Goal: Information Seeking & Learning: Learn about a topic

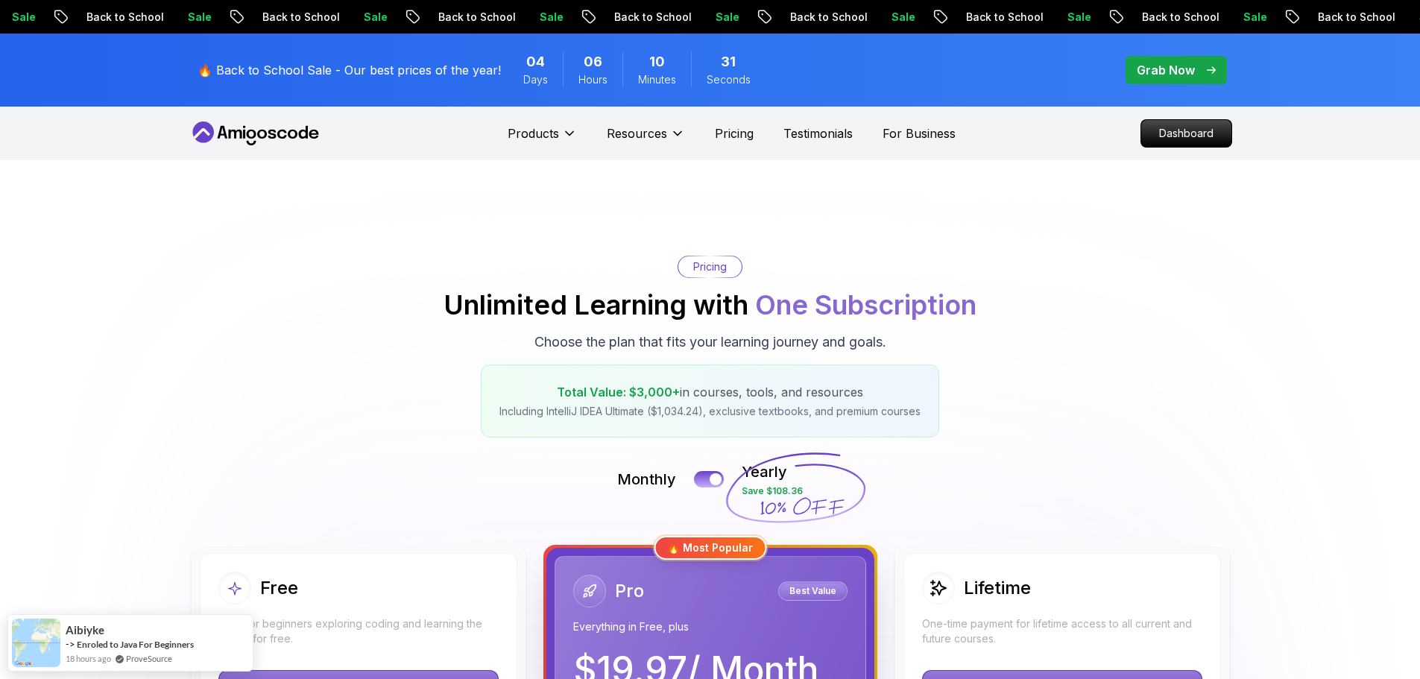
click at [1202, 130] on p "Dashboard" at bounding box center [1187, 133] width 86 height 25
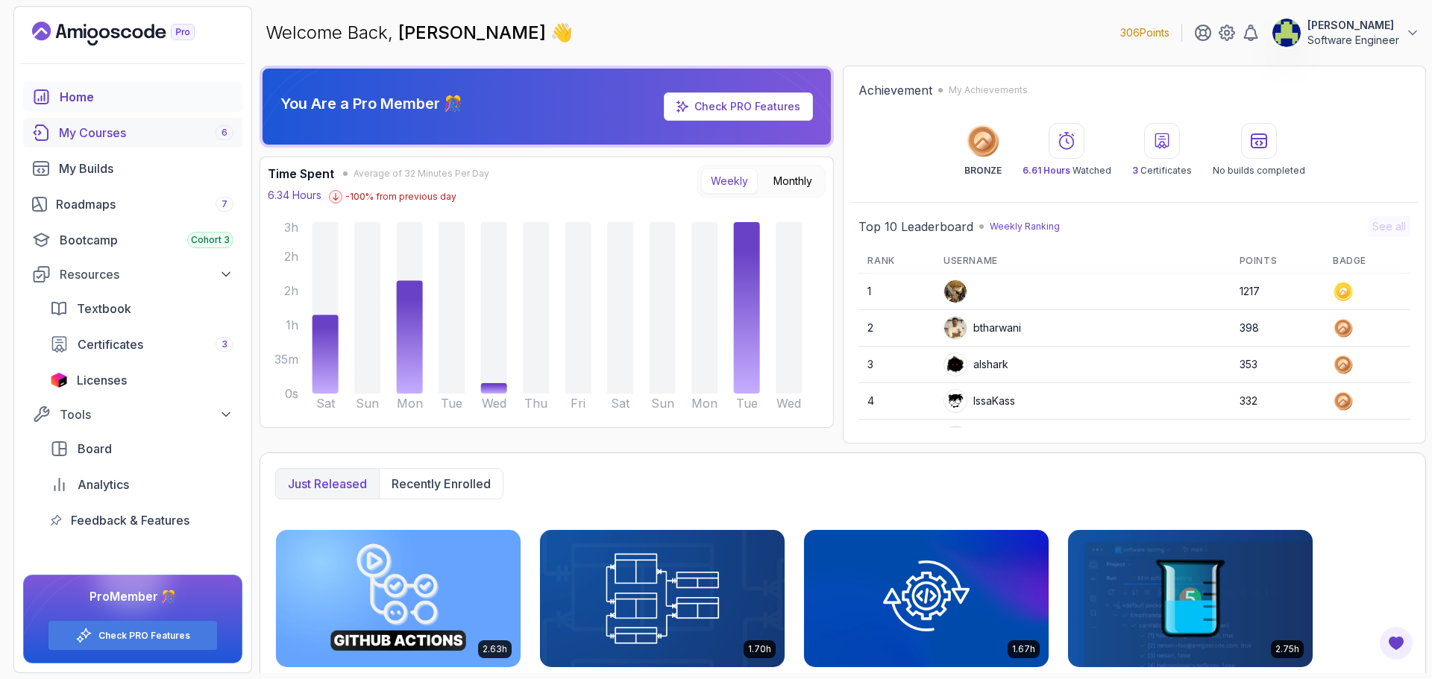
click at [132, 123] on link "My Courses 6" at bounding box center [132, 133] width 219 height 30
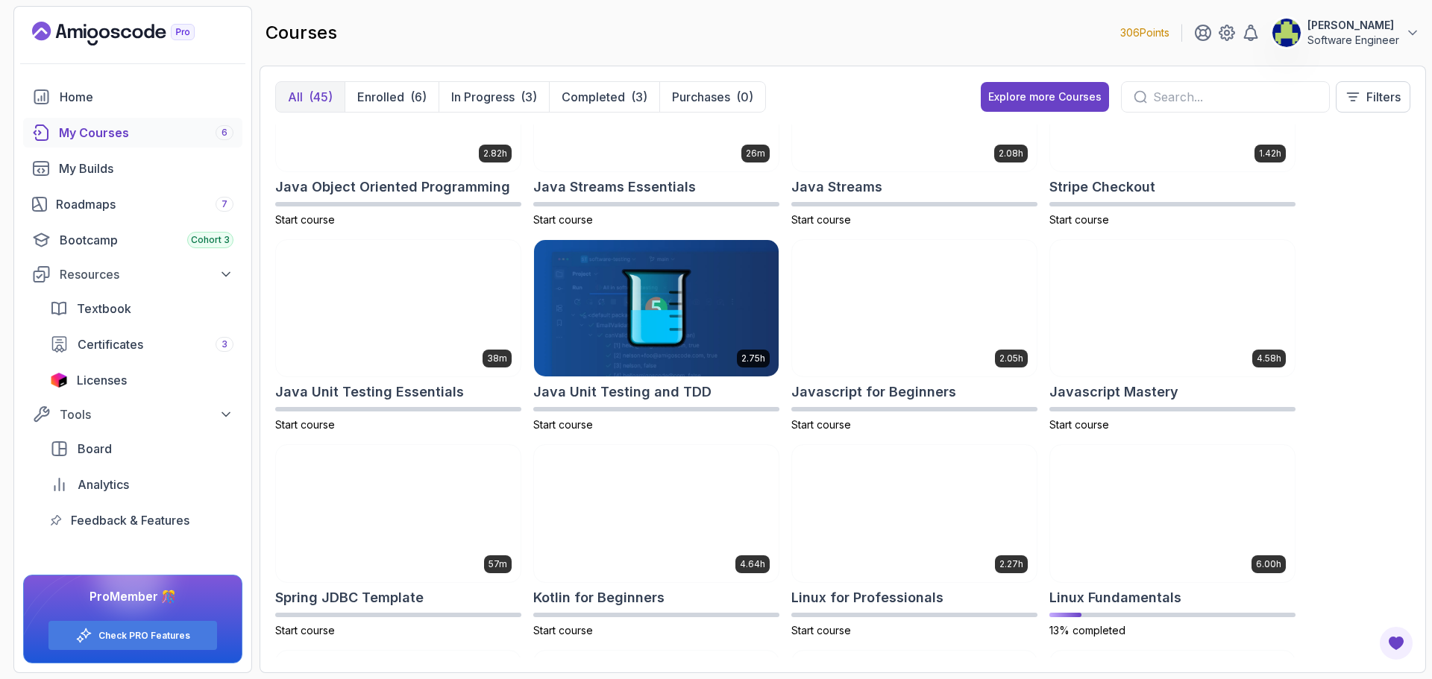
scroll to position [1939, 0]
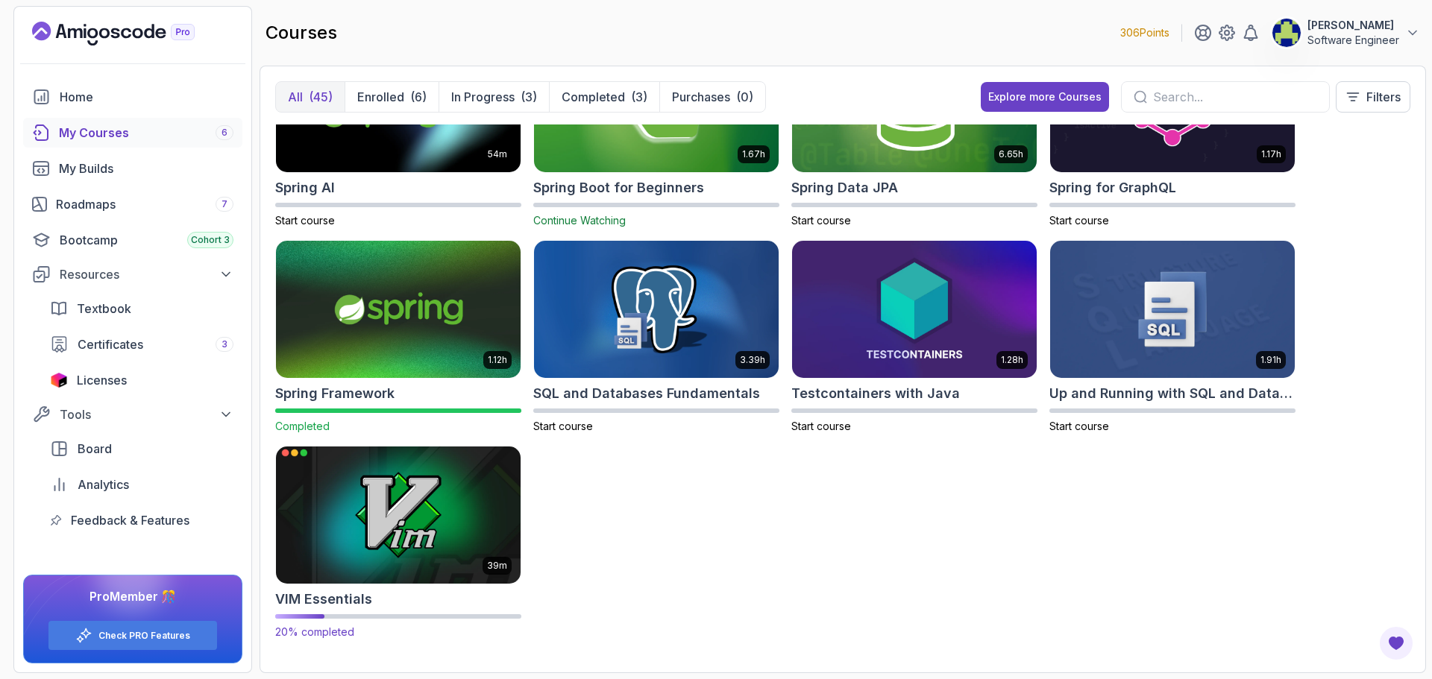
click at [447, 486] on img at bounding box center [398, 515] width 256 height 144
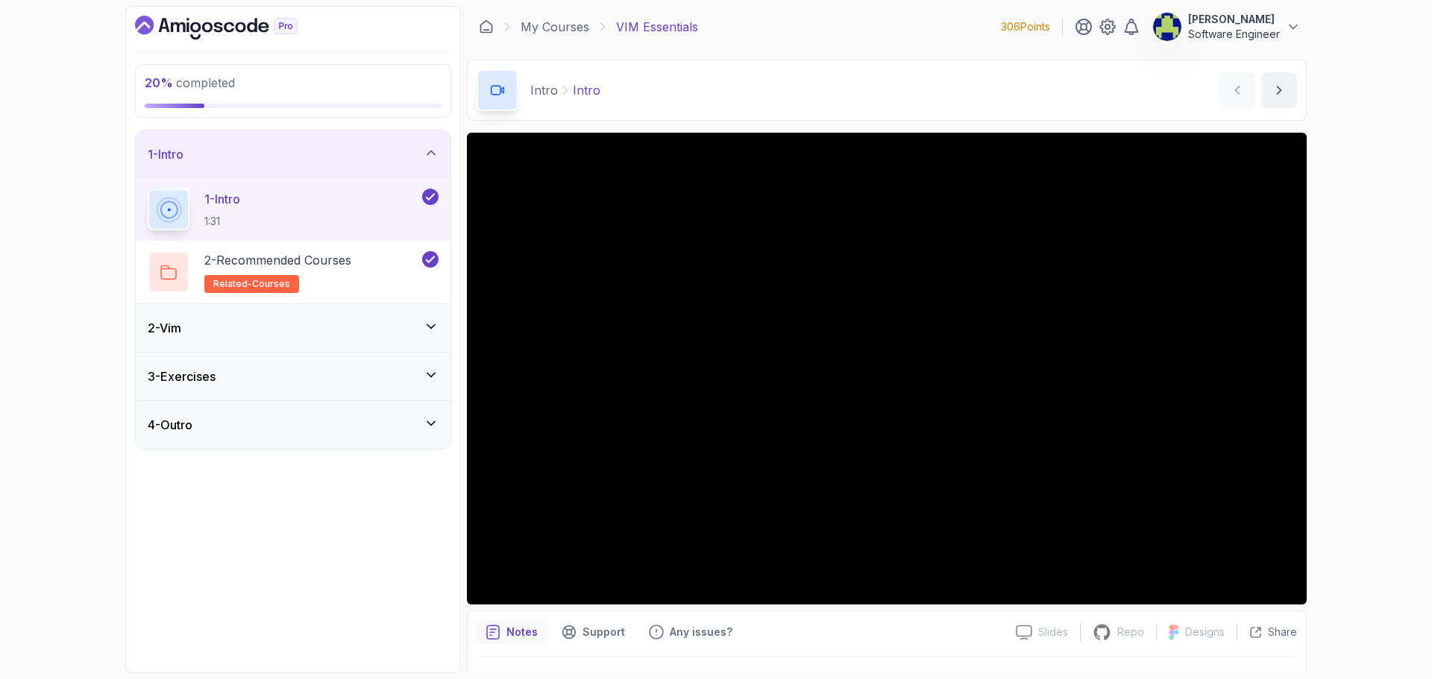
click at [440, 157] on div "1 - Intro" at bounding box center [293, 154] width 315 height 48
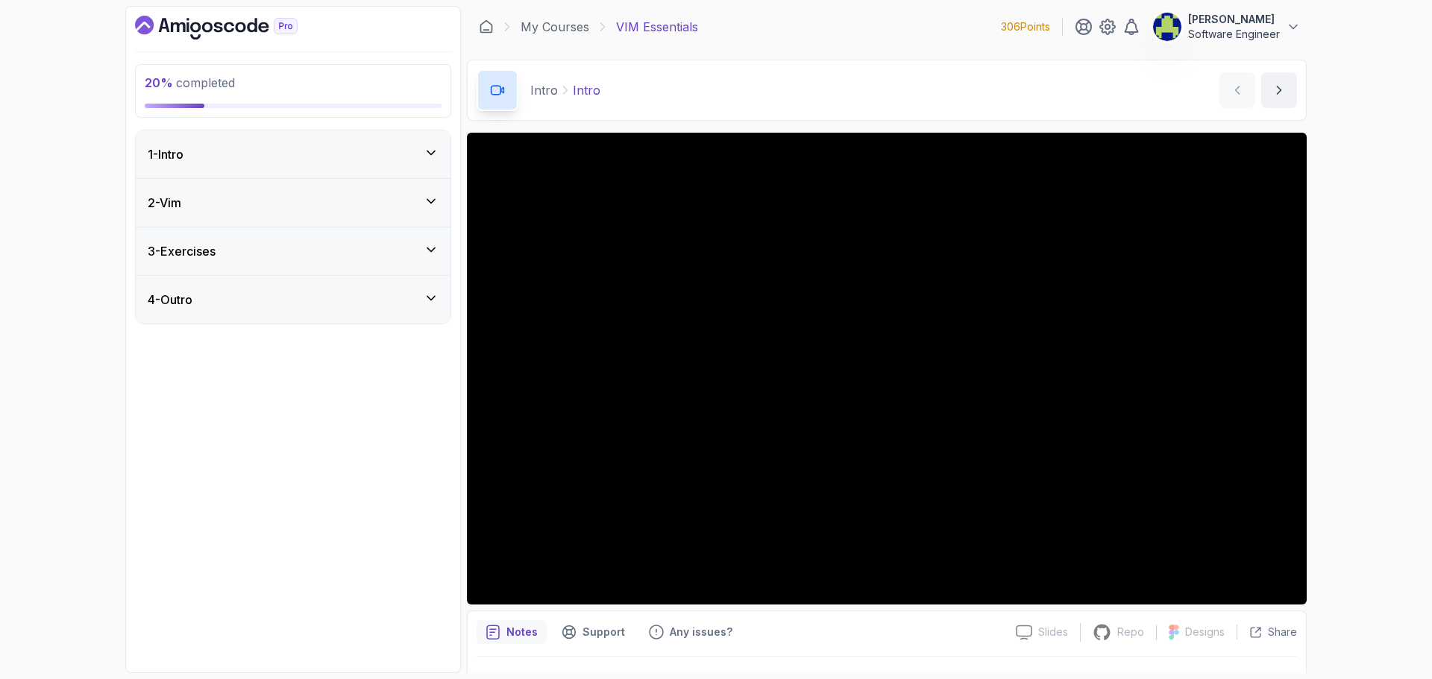
click at [424, 201] on icon at bounding box center [430, 201] width 15 height 15
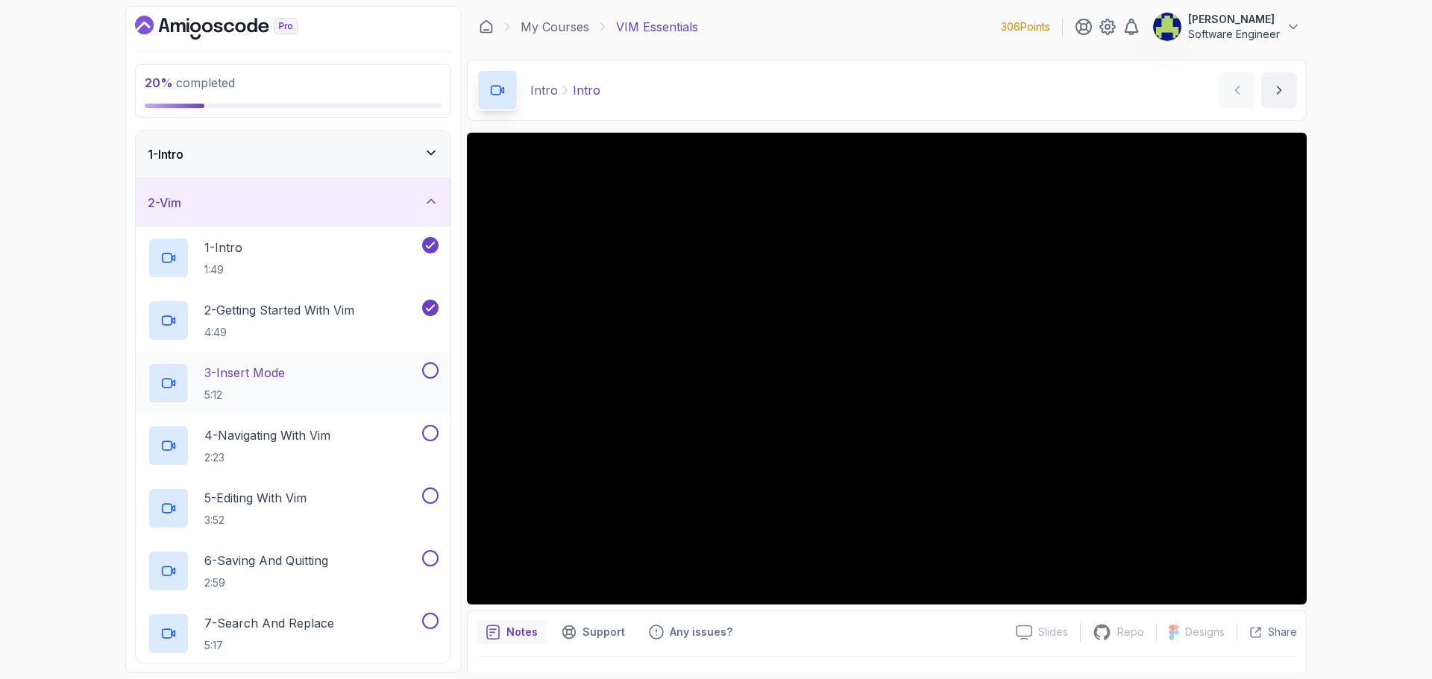
click at [333, 380] on div "3 - Insert Mode 5:12" at bounding box center [283, 383] width 271 height 42
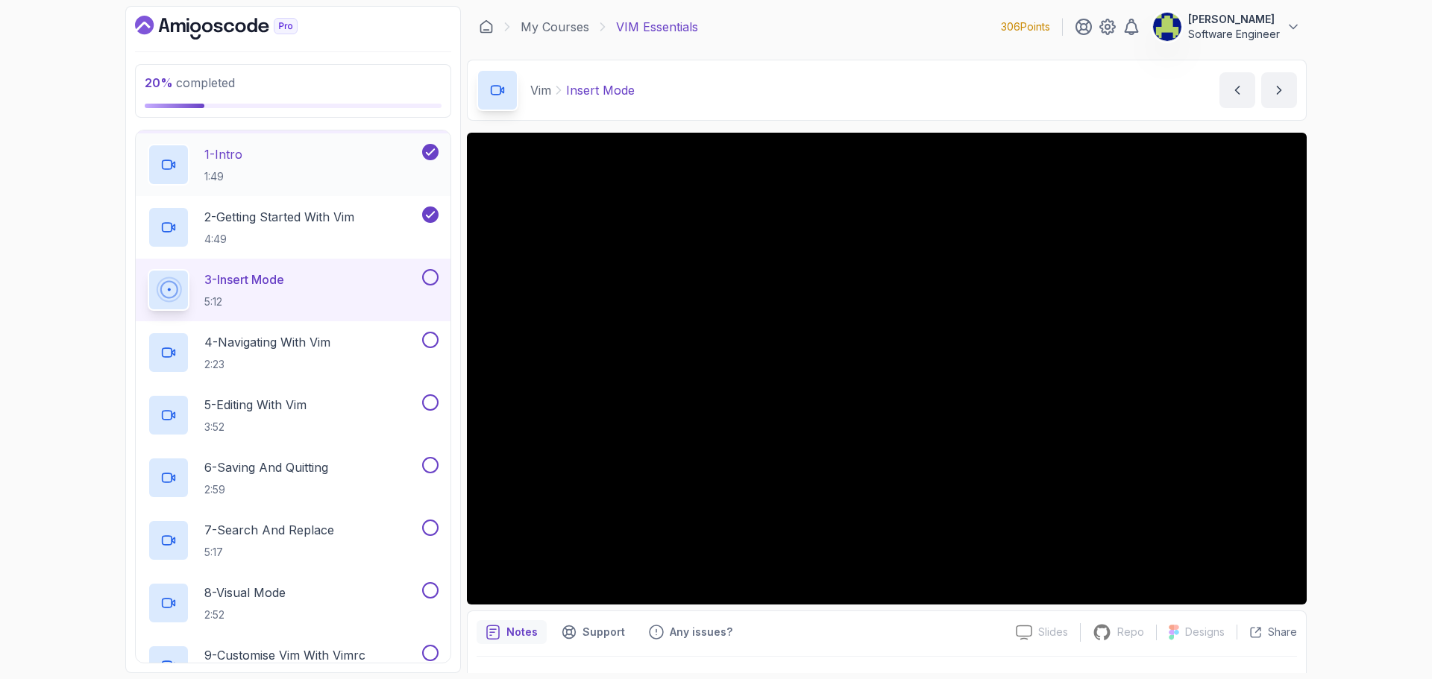
scroll to position [75, 0]
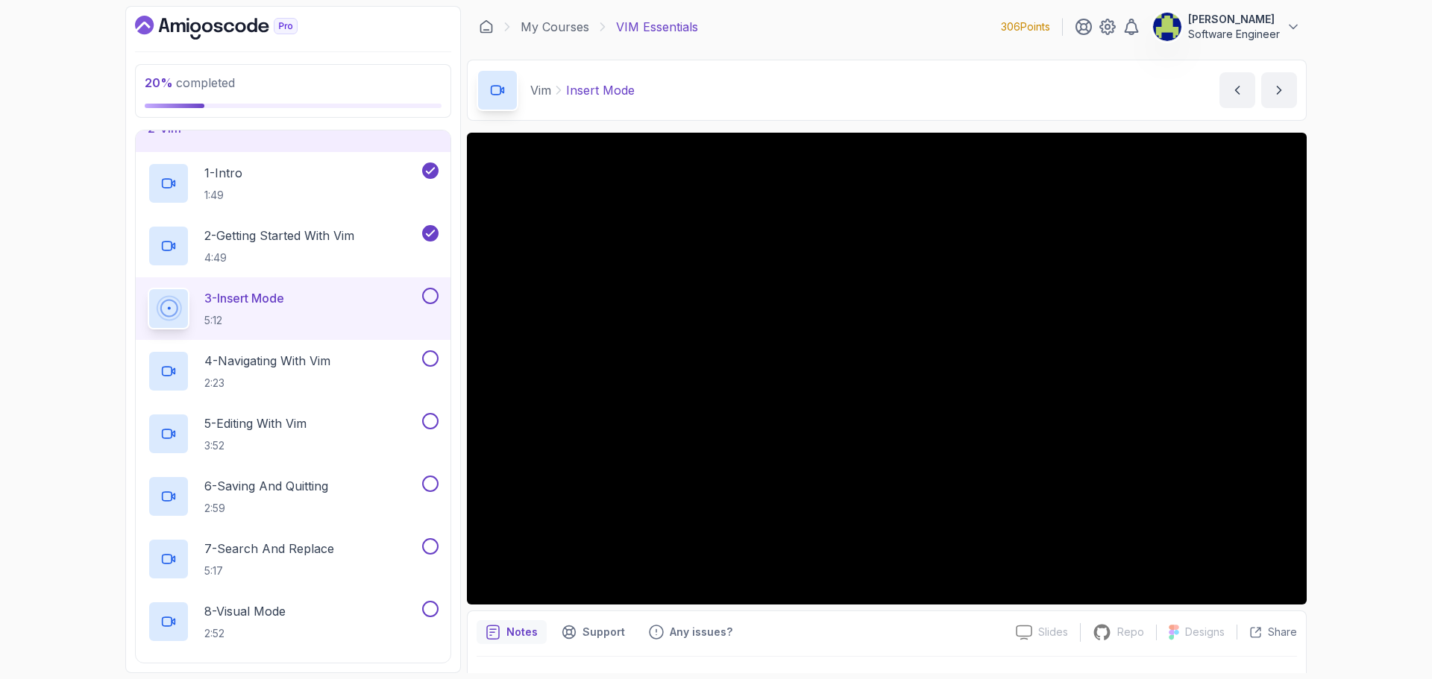
click at [432, 297] on button at bounding box center [430, 296] width 16 height 16
click at [328, 365] on p "4 - Navigating With Vim" at bounding box center [267, 361] width 126 height 18
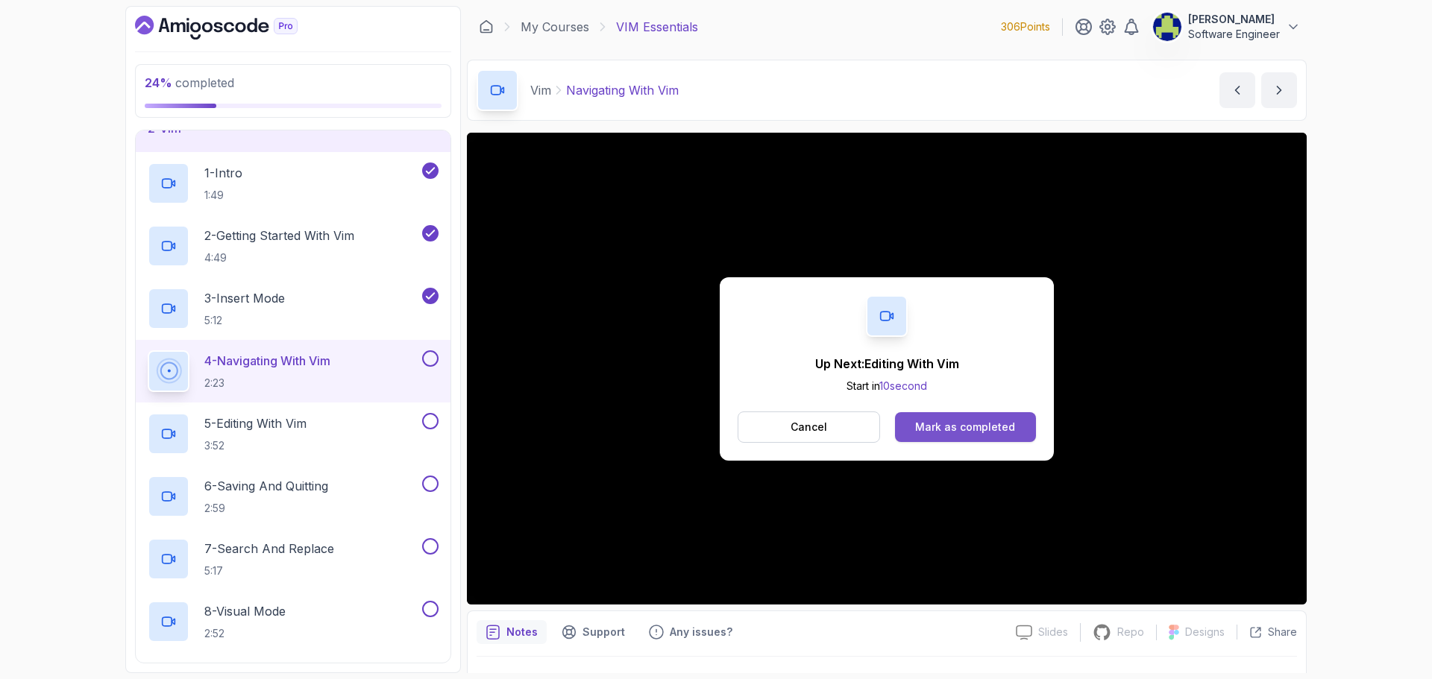
click at [952, 434] on div "Mark as completed" at bounding box center [965, 427] width 100 height 15
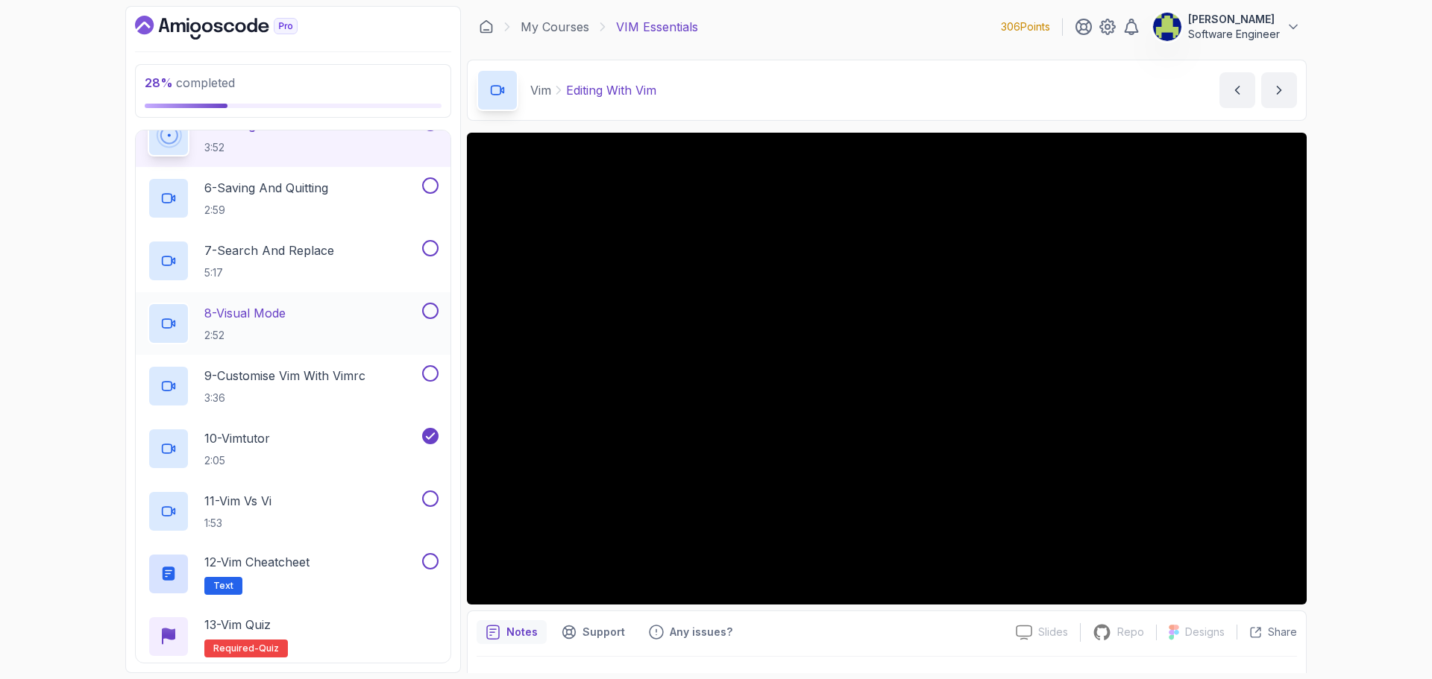
scroll to position [224, 0]
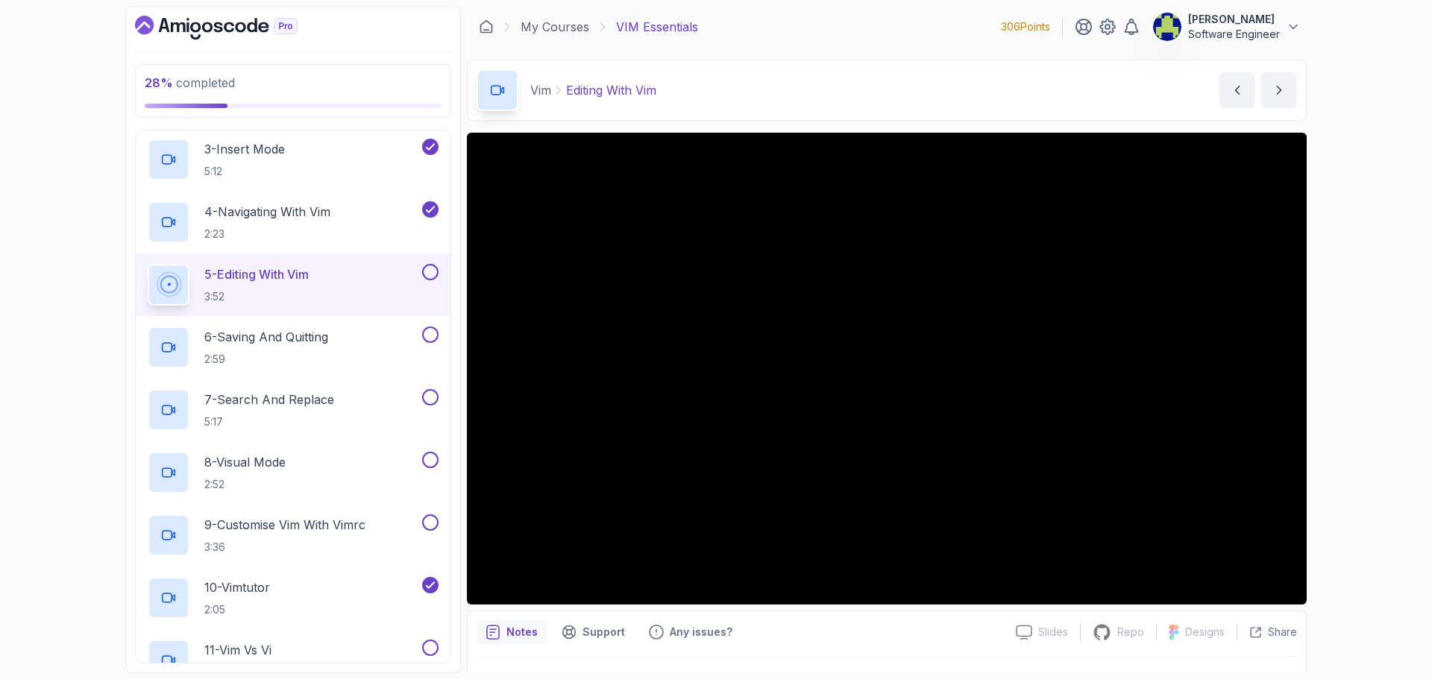
click at [24, 90] on div "28 % completed 1 - Intro 2 - Vim 1 - Intro 1:49 2 - Getting Started With Vim 4:…" at bounding box center [716, 339] width 1432 height 679
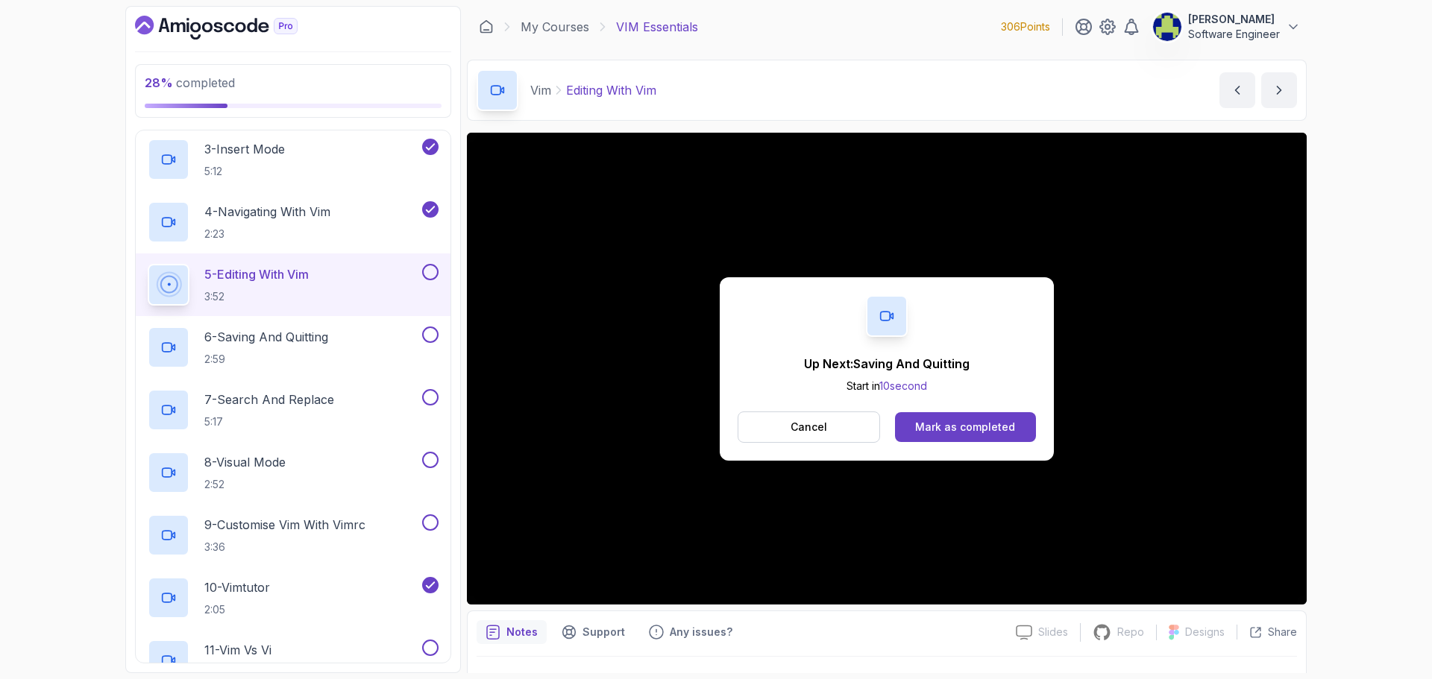
click at [434, 276] on button at bounding box center [430, 272] width 16 height 16
click at [939, 426] on div "Mark as completed" at bounding box center [965, 427] width 100 height 15
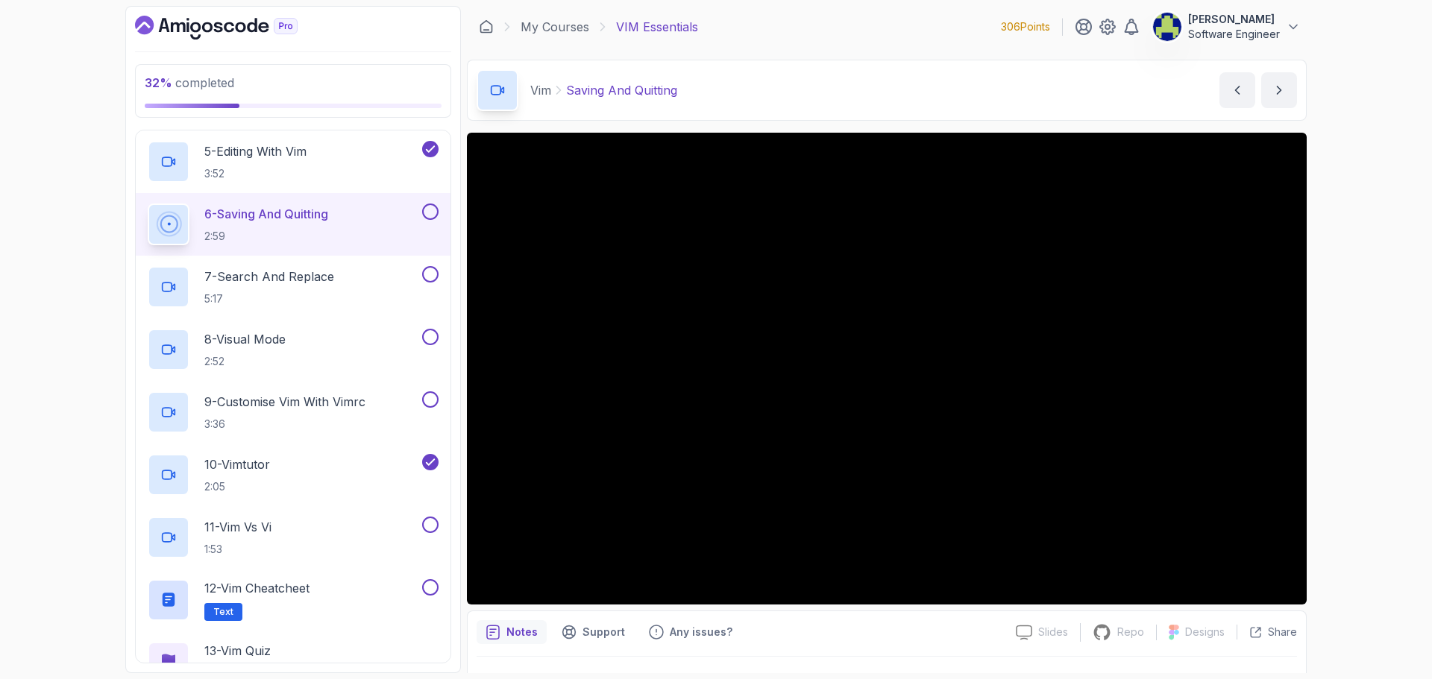
scroll to position [373, 0]
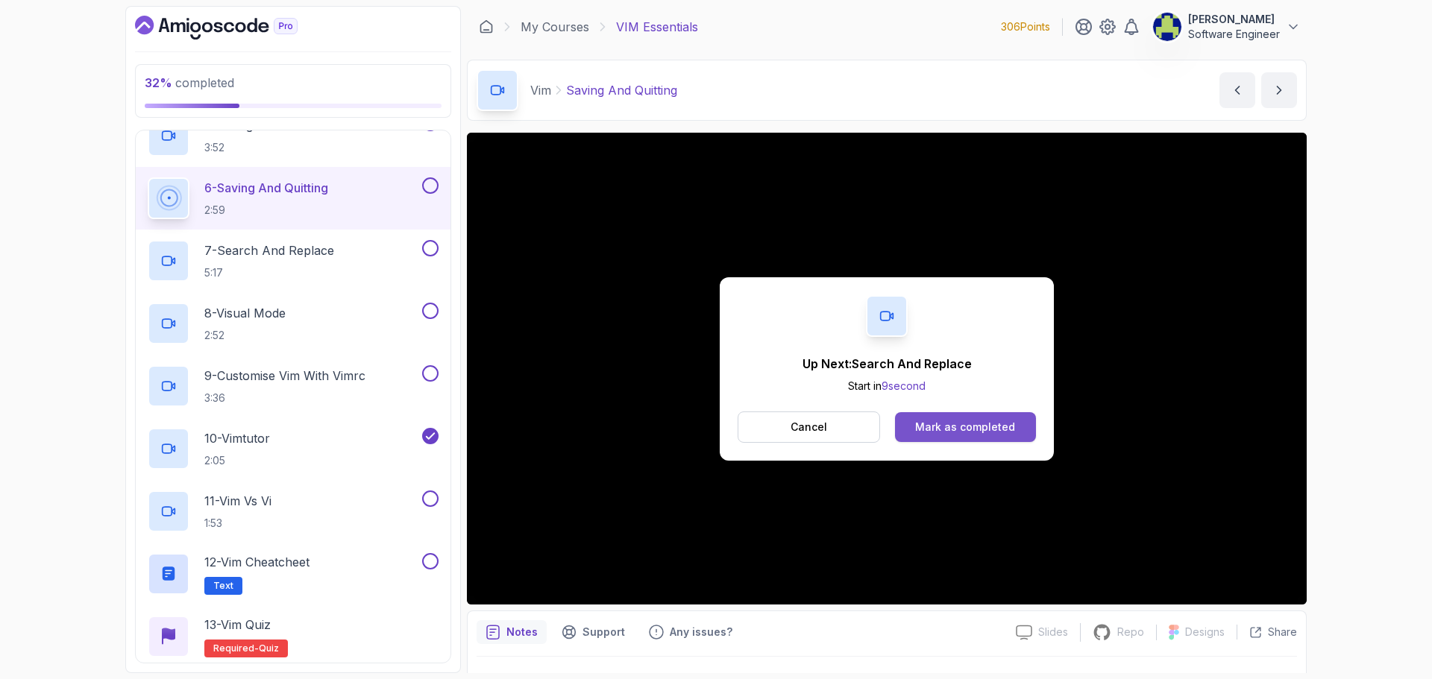
click at [989, 425] on div "Mark as completed" at bounding box center [965, 427] width 100 height 15
